Goal: Complete application form

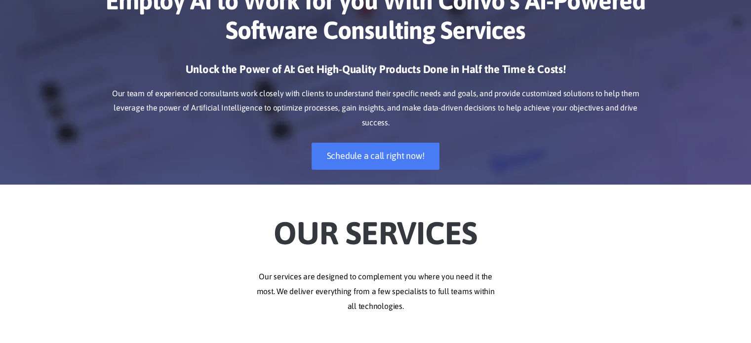
scroll to position [99, 0]
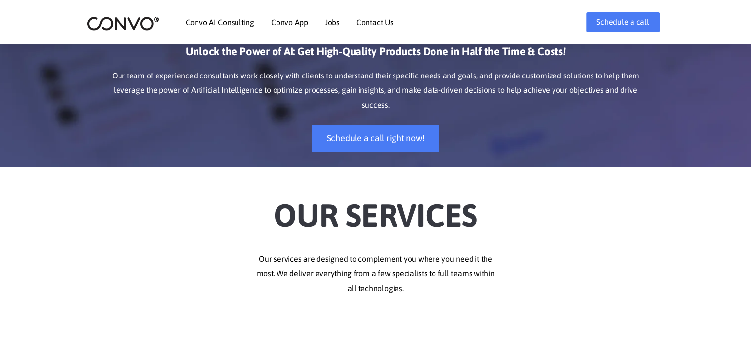
click at [373, 29] on li "Contact Us" at bounding box center [374, 22] width 37 height 42
click at [375, 24] on link "Contact Us" at bounding box center [374, 22] width 37 height 8
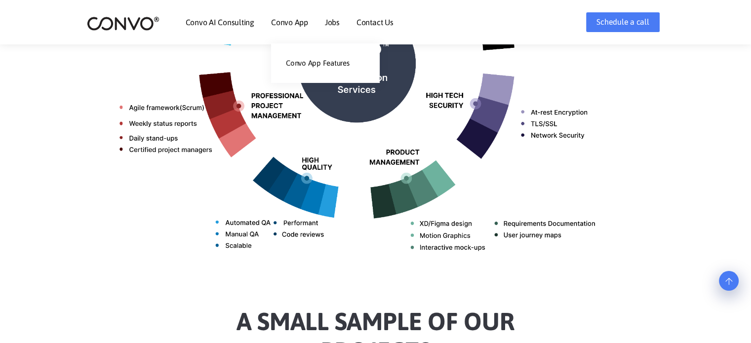
scroll to position [592, 0]
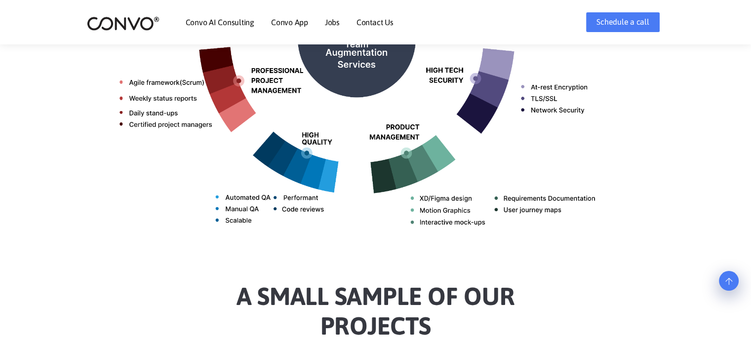
click at [373, 20] on link "Contact Us" at bounding box center [374, 22] width 37 height 8
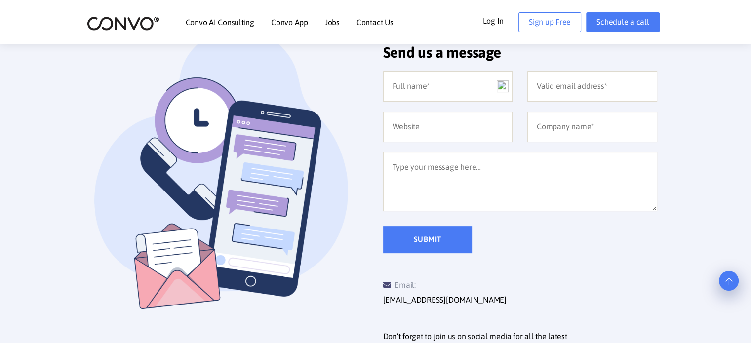
scroll to position [247, 0]
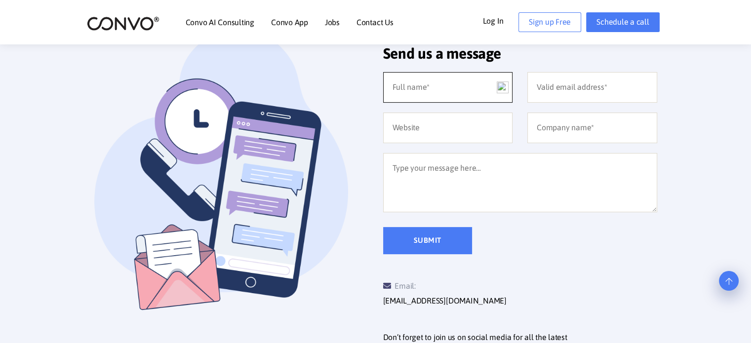
click at [414, 91] on input "text" at bounding box center [448, 87] width 130 height 31
type input "[PERSON_NAME]"
click at [558, 86] on input "email" at bounding box center [592, 87] width 130 height 31
type input "[EMAIL_ADDRESS][PERSON_NAME][DOMAIN_NAME]"
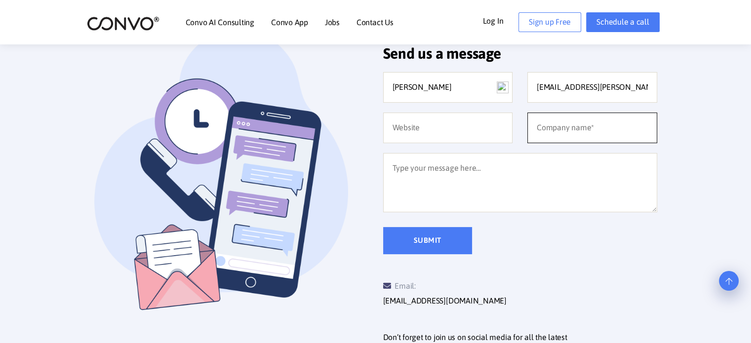
click at [571, 128] on input "text" at bounding box center [592, 128] width 130 height 31
type input "CPE Lyon"
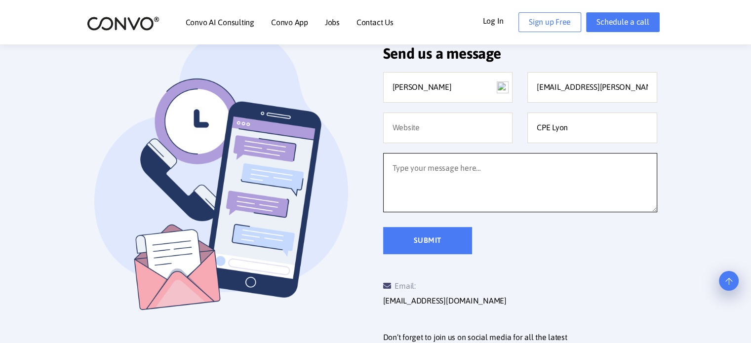
click at [503, 191] on textarea at bounding box center [520, 182] width 274 height 59
paste textarea "Bonjour, J'ai fait une candidature spontanée pour votre entreprise [DATE]. Pouv…"
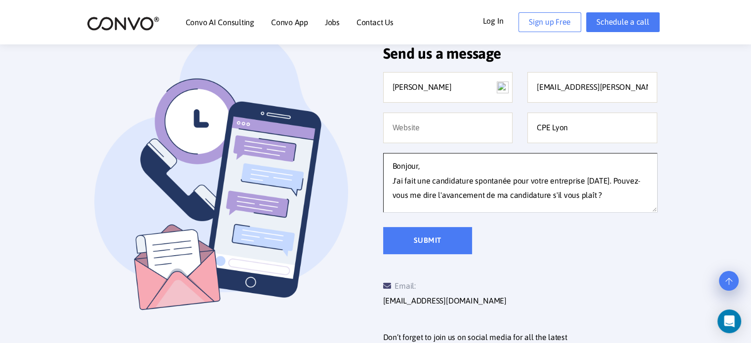
scroll to position [0, 0]
click at [454, 181] on textarea "Bonjour, J'ai fait une candidature spontanée pour votre entreprise [DATE]. Pouv…" at bounding box center [520, 182] width 274 height 59
drag, startPoint x: 454, startPoint y: 181, endPoint x: 487, endPoint y: 180, distance: 33.1
click at [487, 180] on textarea "Bonjour, J'ai fait une candidature spontanée pour votre entreprise [DATE]. Pouv…" at bounding box center [520, 182] width 274 height 59
click at [490, 180] on textarea "Bonjour, J'ai fait une candidature spontanée pour votre entreprise [DATE]. Pouv…" at bounding box center [520, 182] width 274 height 59
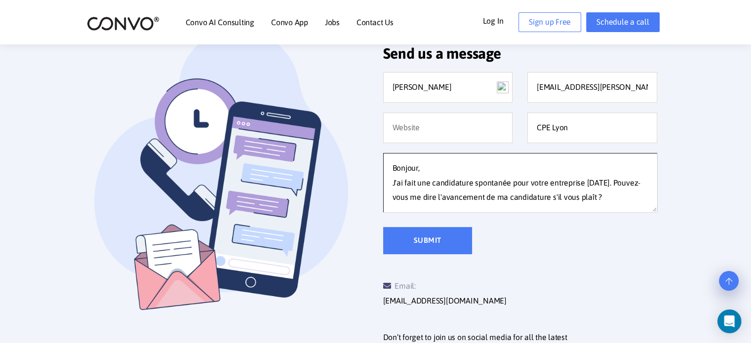
click at [490, 180] on textarea "Bonjour, J'ai fait une candidature spontanée pour votre entreprise [DATE]. Pouv…" at bounding box center [520, 182] width 274 height 59
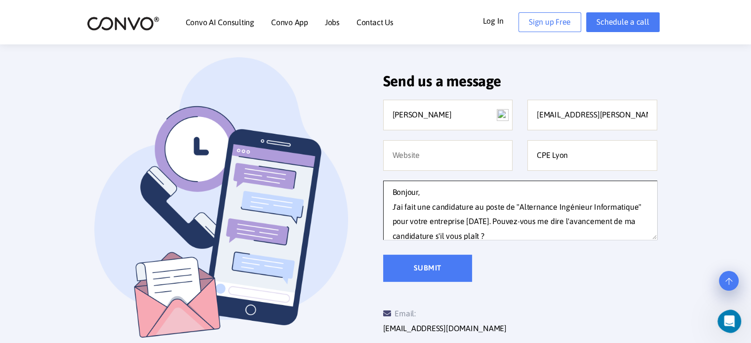
scroll to position [219, 0]
type textarea "Bonjour, J'ai fait une candidature au poste de "Alternance Ingénieur Informatiq…"
click at [452, 270] on input "Submit" at bounding box center [427, 268] width 89 height 27
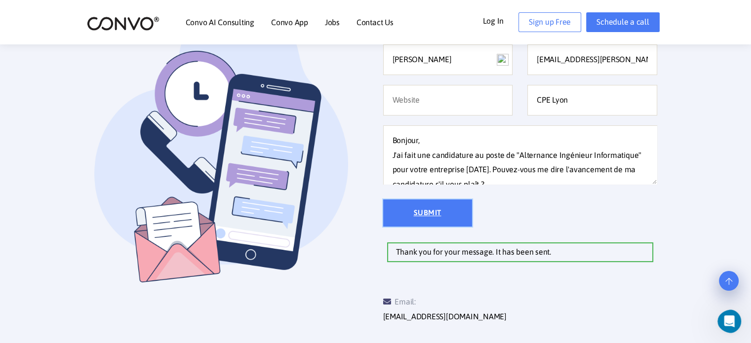
scroll to position [277, 0]
